Goal: Information Seeking & Learning: Learn about a topic

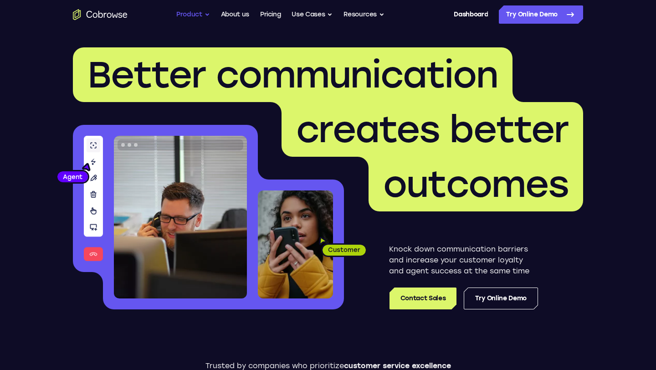
click at [203, 15] on button "Product" at bounding box center [193, 14] width 34 height 18
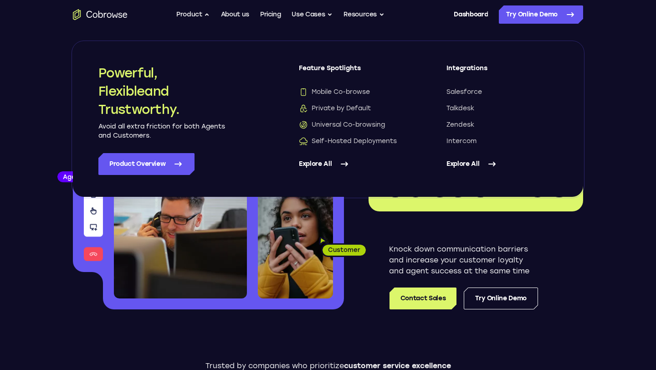
click at [324, 163] on link "Explore All" at bounding box center [354, 164] width 111 height 22
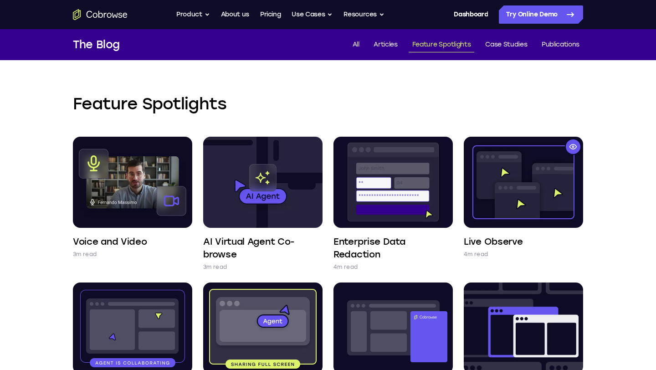
scroll to position [348, 0]
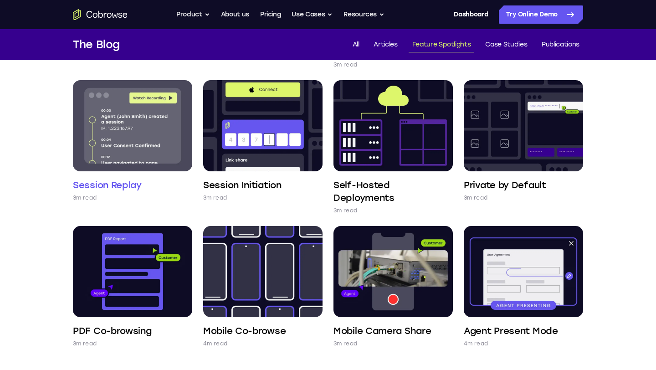
click at [102, 121] on img at bounding box center [132, 125] width 119 height 91
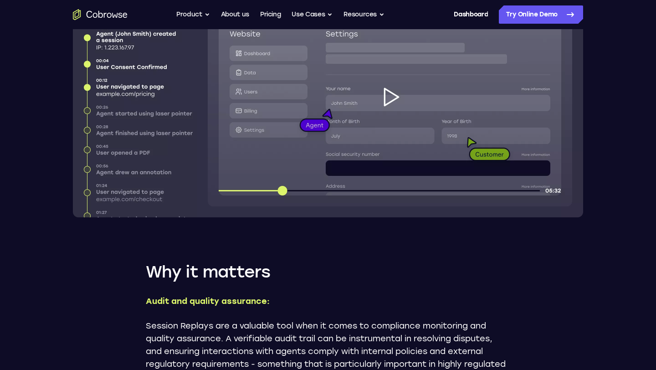
scroll to position [132, 0]
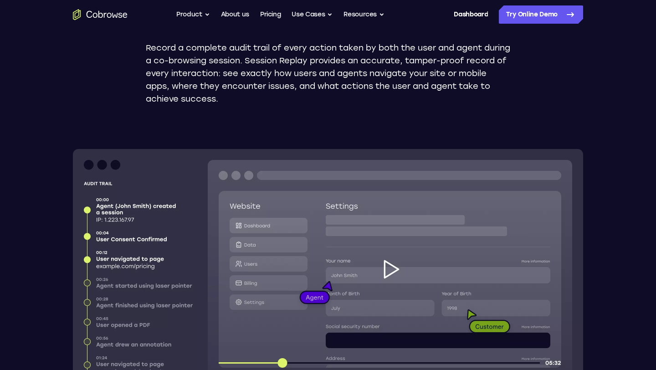
click at [392, 271] on img at bounding box center [328, 269] width 510 height 240
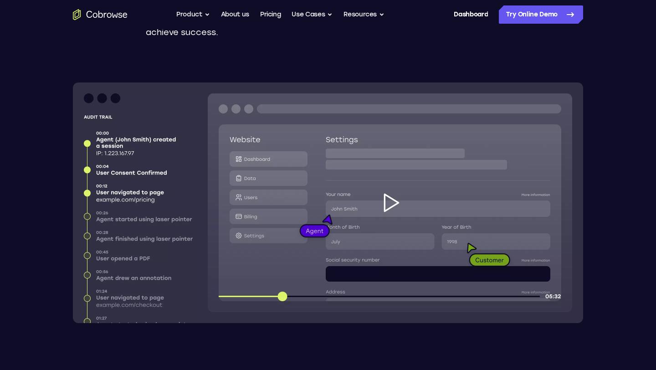
click at [377, 181] on img at bounding box center [328, 202] width 510 height 240
click at [391, 203] on img at bounding box center [328, 202] width 510 height 240
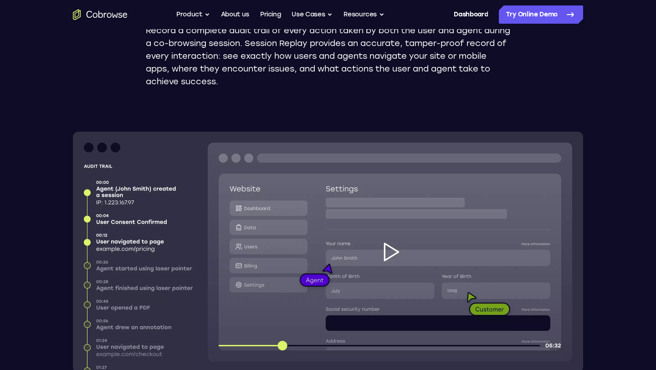
scroll to position [0, 0]
